Goal: Use online tool/utility: Utilize a website feature to perform a specific function

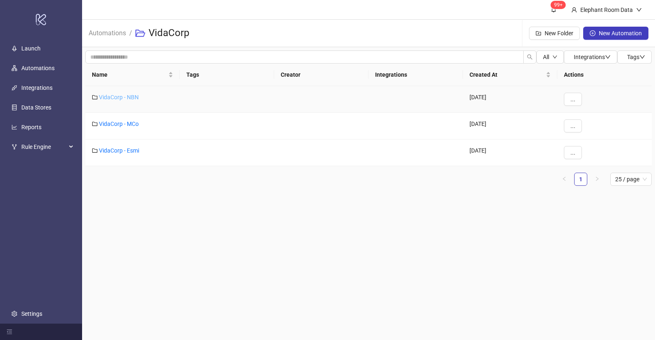
click at [121, 96] on link "VidaCorp - NBN" at bounding box center [119, 97] width 40 height 7
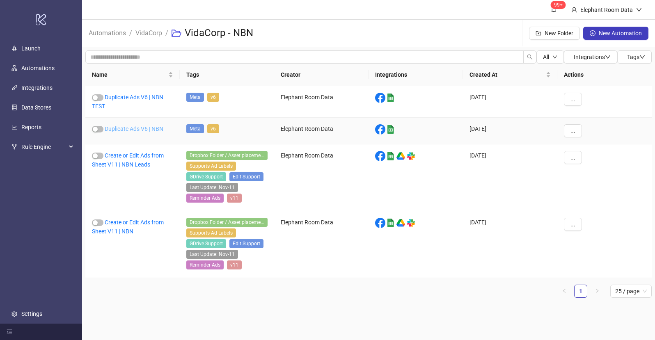
click at [144, 130] on link "Duplicate Ads V6 | NBN" at bounding box center [134, 129] width 59 height 7
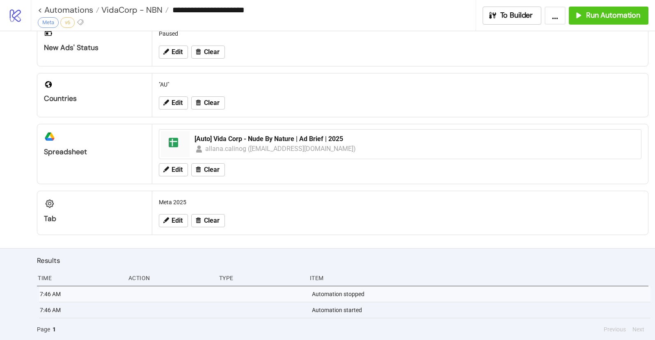
scroll to position [265, 0]
click at [596, 18] on span "Run Automation" at bounding box center [613, 15] width 54 height 9
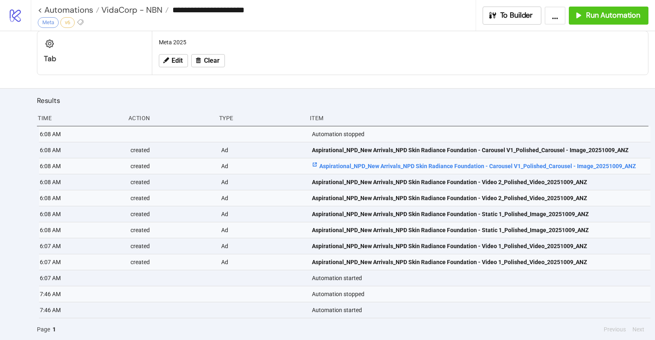
scroll to position [425, 0]
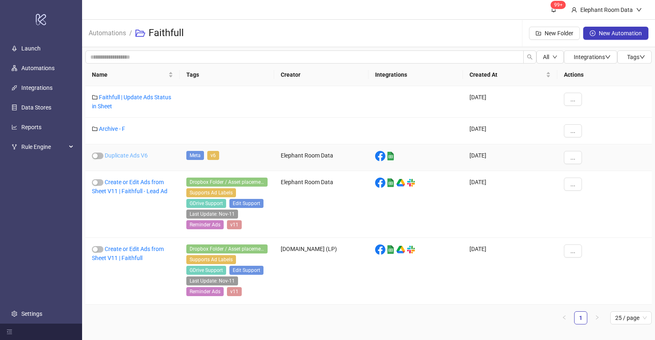
click at [134, 155] on link "Duplicate Ads V6" at bounding box center [126, 155] width 43 height 7
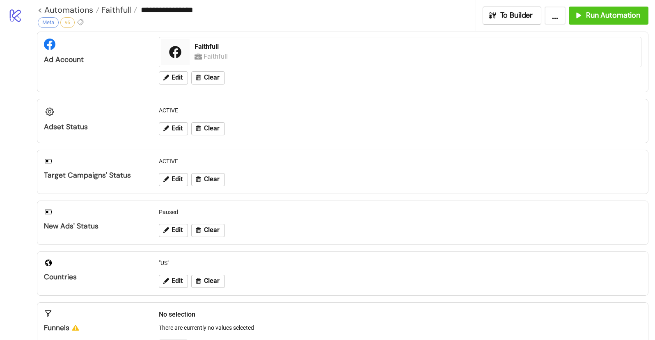
scroll to position [63, 0]
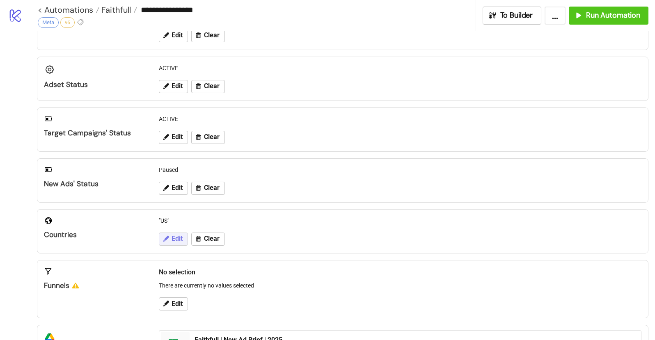
click at [171, 243] on button "Edit" at bounding box center [173, 239] width 29 height 13
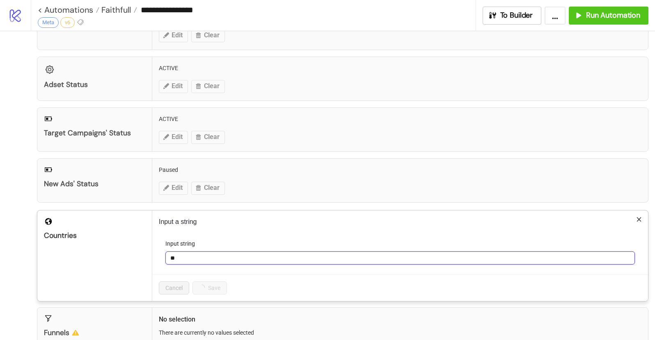
drag, startPoint x: 179, startPoint y: 257, endPoint x: 155, endPoint y: 248, distance: 25.5
click at [157, 250] on div "Input a string Input string ** Cancel Save" at bounding box center [400, 256] width 496 height 91
type input "**"
click at [200, 289] on span "Save" at bounding box center [205, 288] width 12 height 7
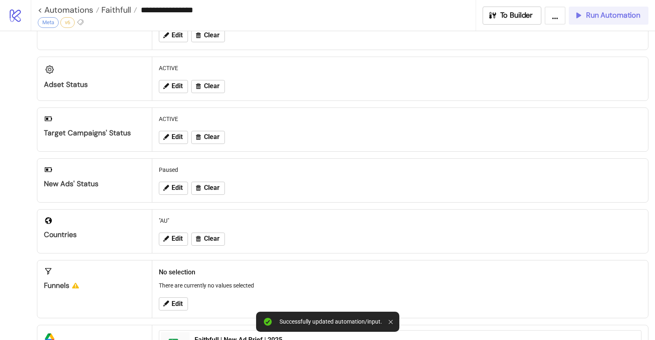
click at [621, 20] on button "Run Automation" at bounding box center [609, 16] width 80 height 18
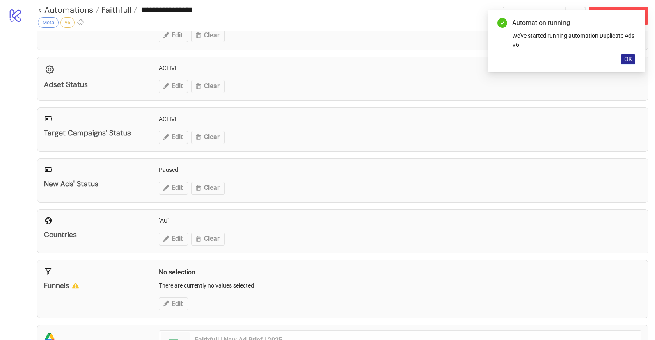
click at [631, 62] on button "OK" at bounding box center [628, 59] width 14 height 10
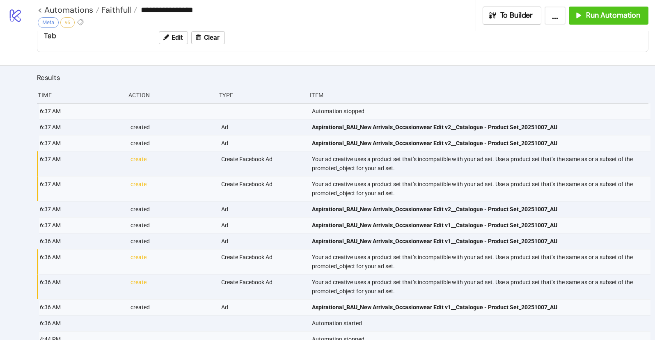
scroll to position [493, 0]
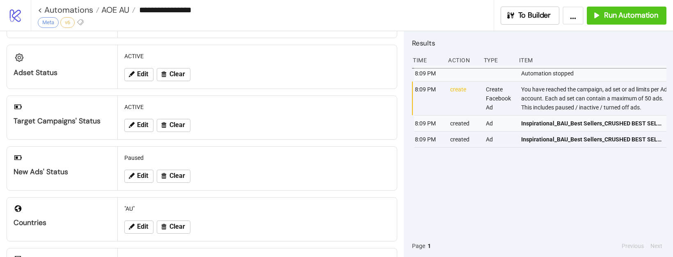
scroll to position [5, 0]
